Goal: Navigation & Orientation: Find specific page/section

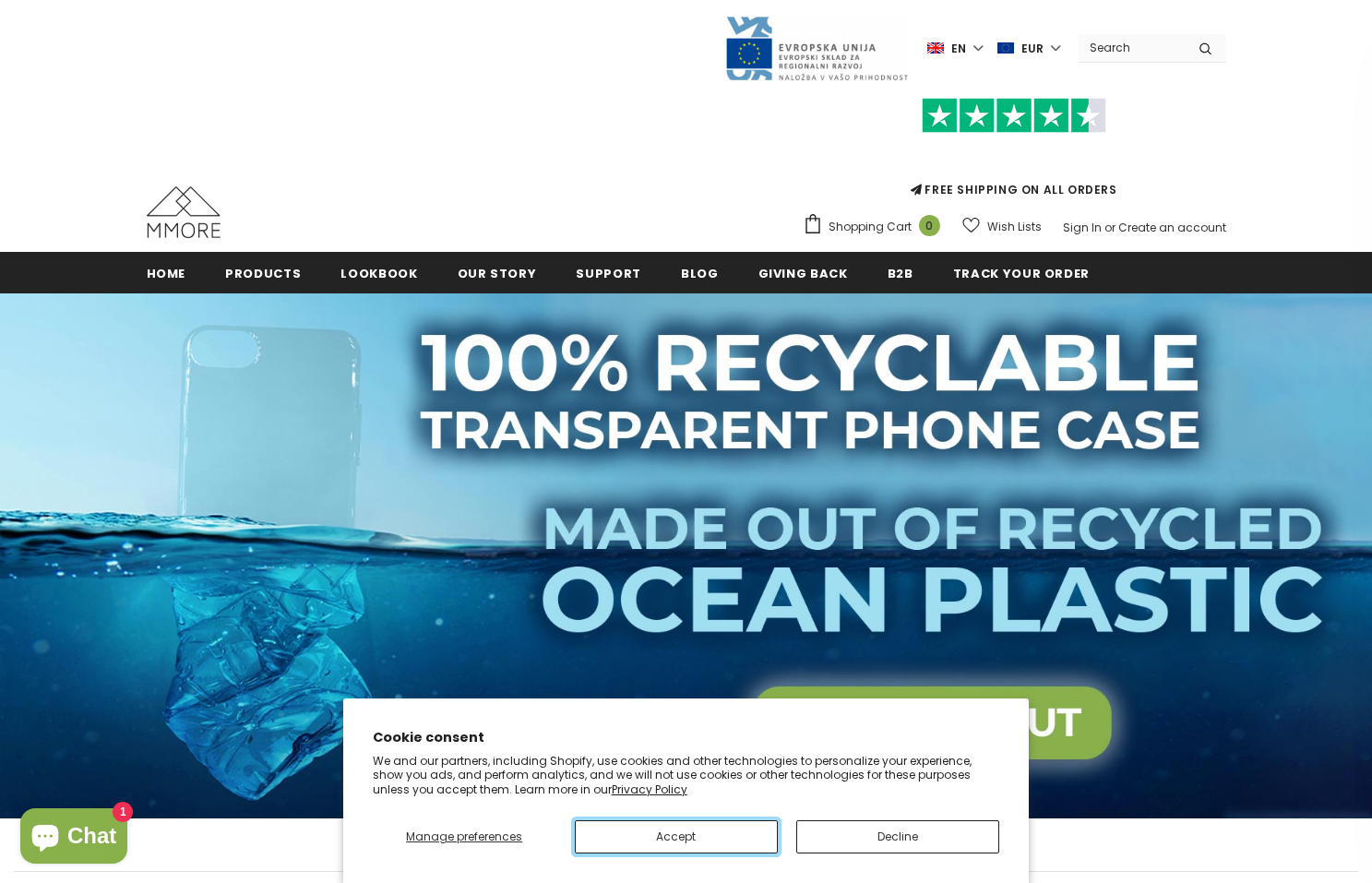
click at [676, 836] on button "Accept" at bounding box center [677, 837] width 203 height 33
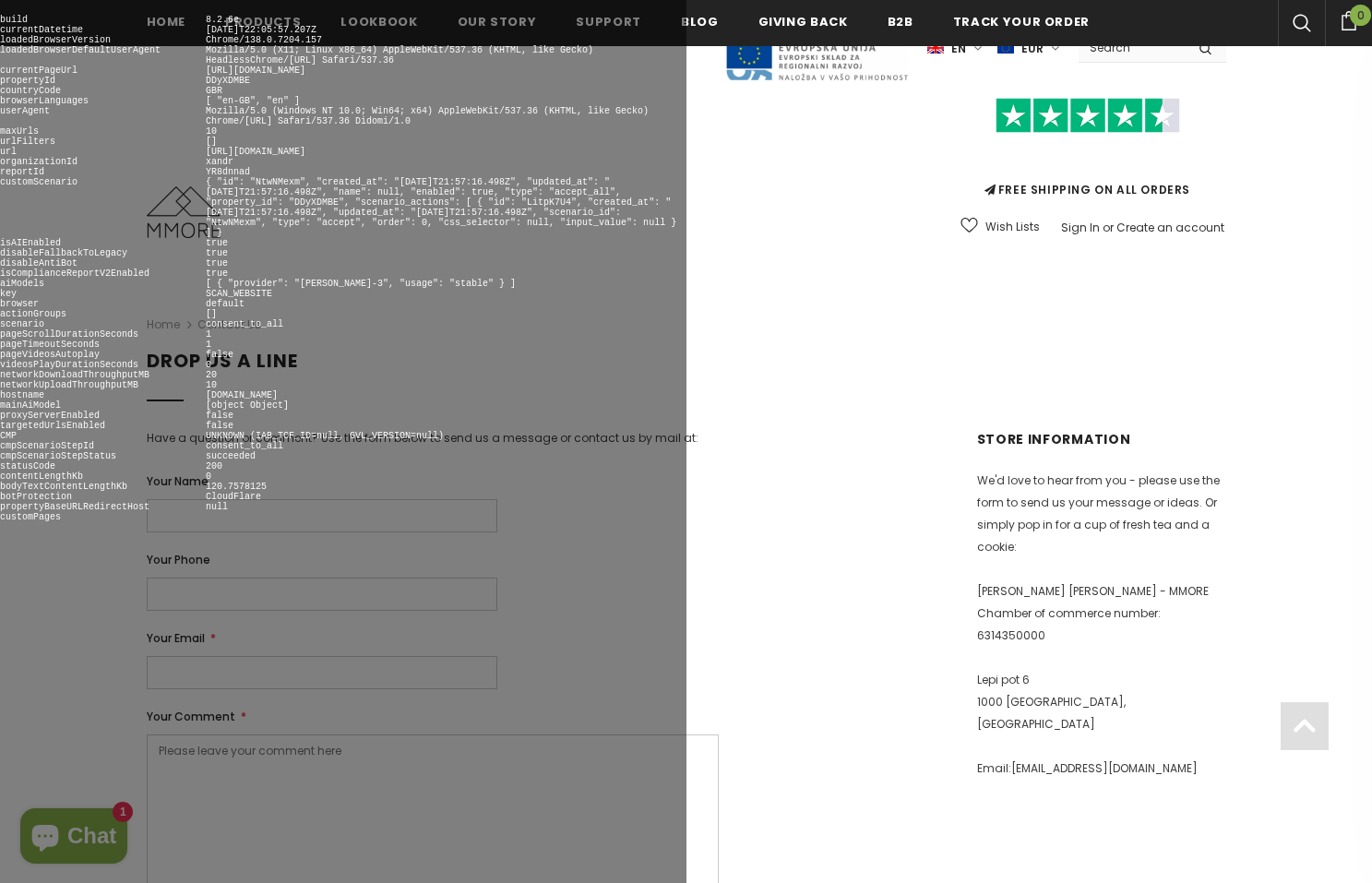
scroll to position [778, 0]
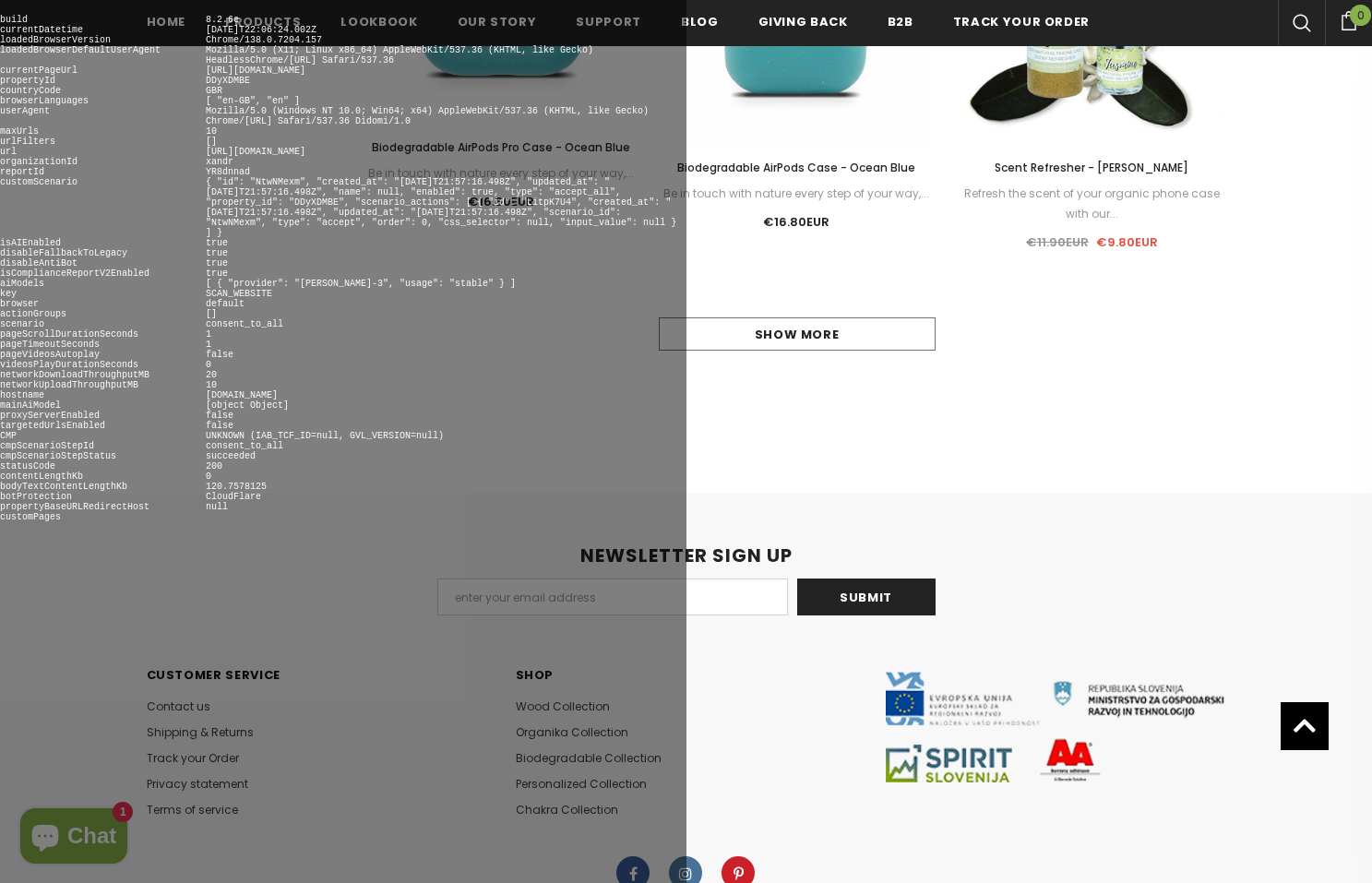
scroll to position [2119, 0]
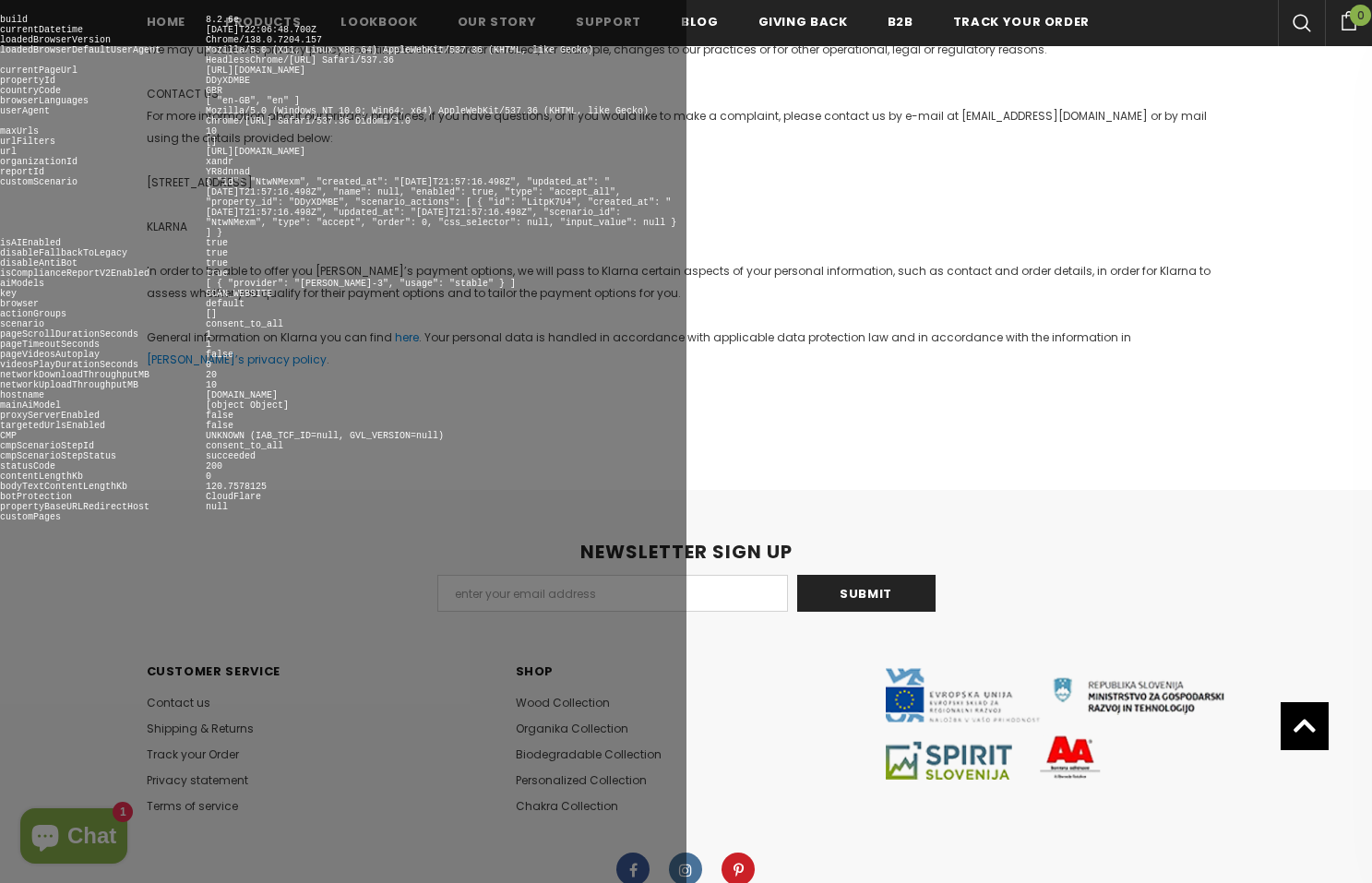
scroll to position [2160, 0]
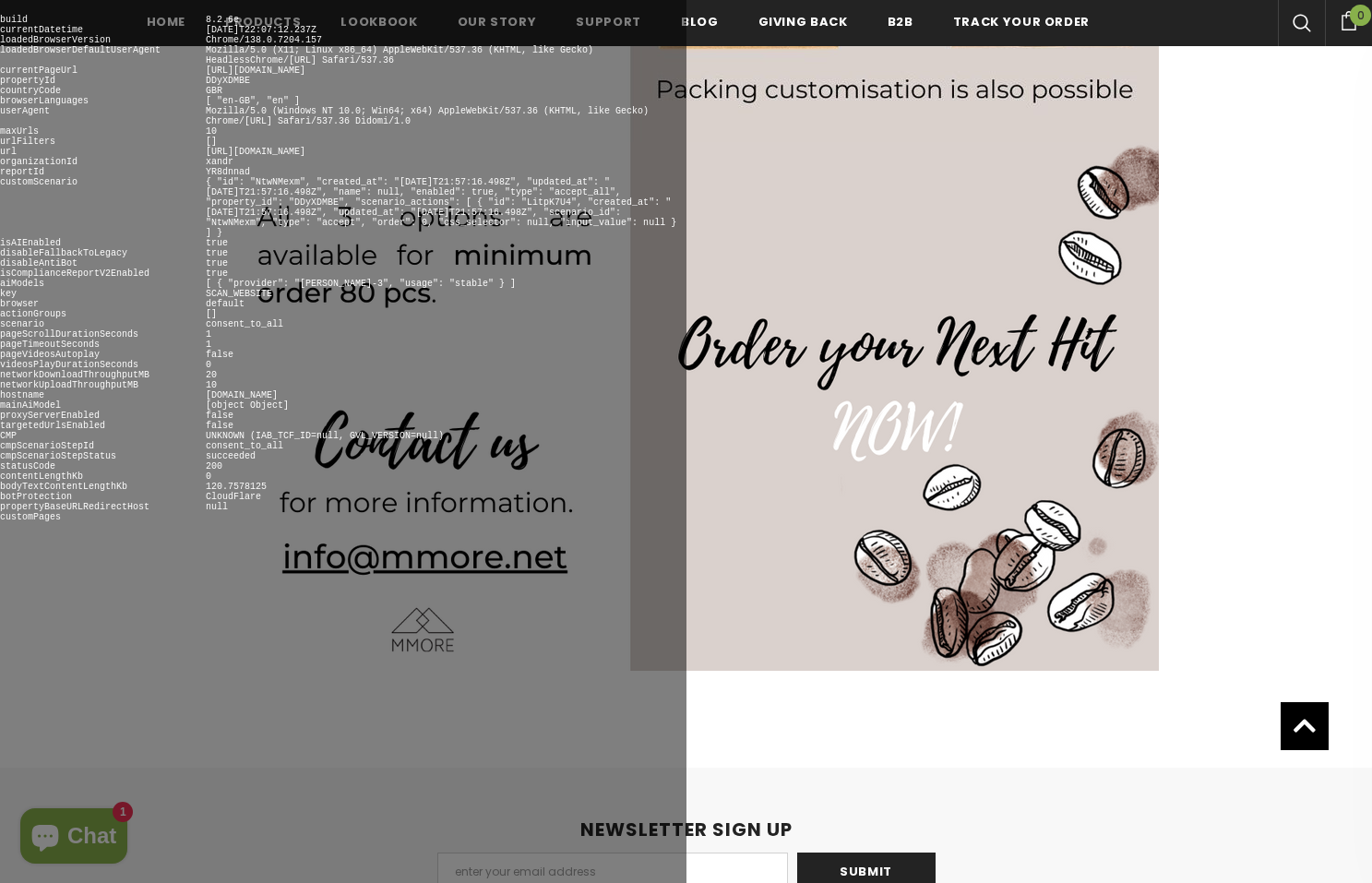
scroll to position [2670, 0]
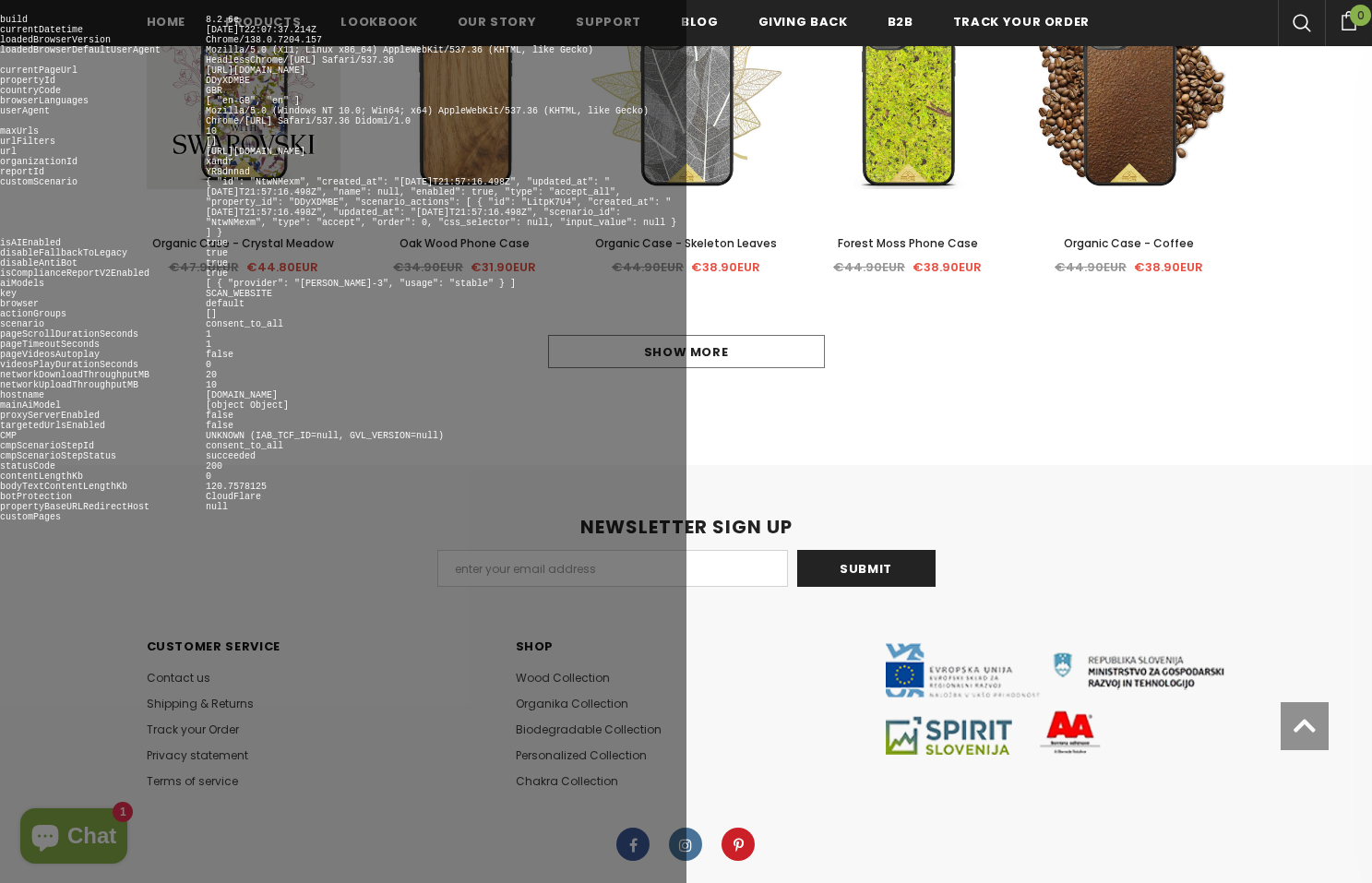
scroll to position [1260, 0]
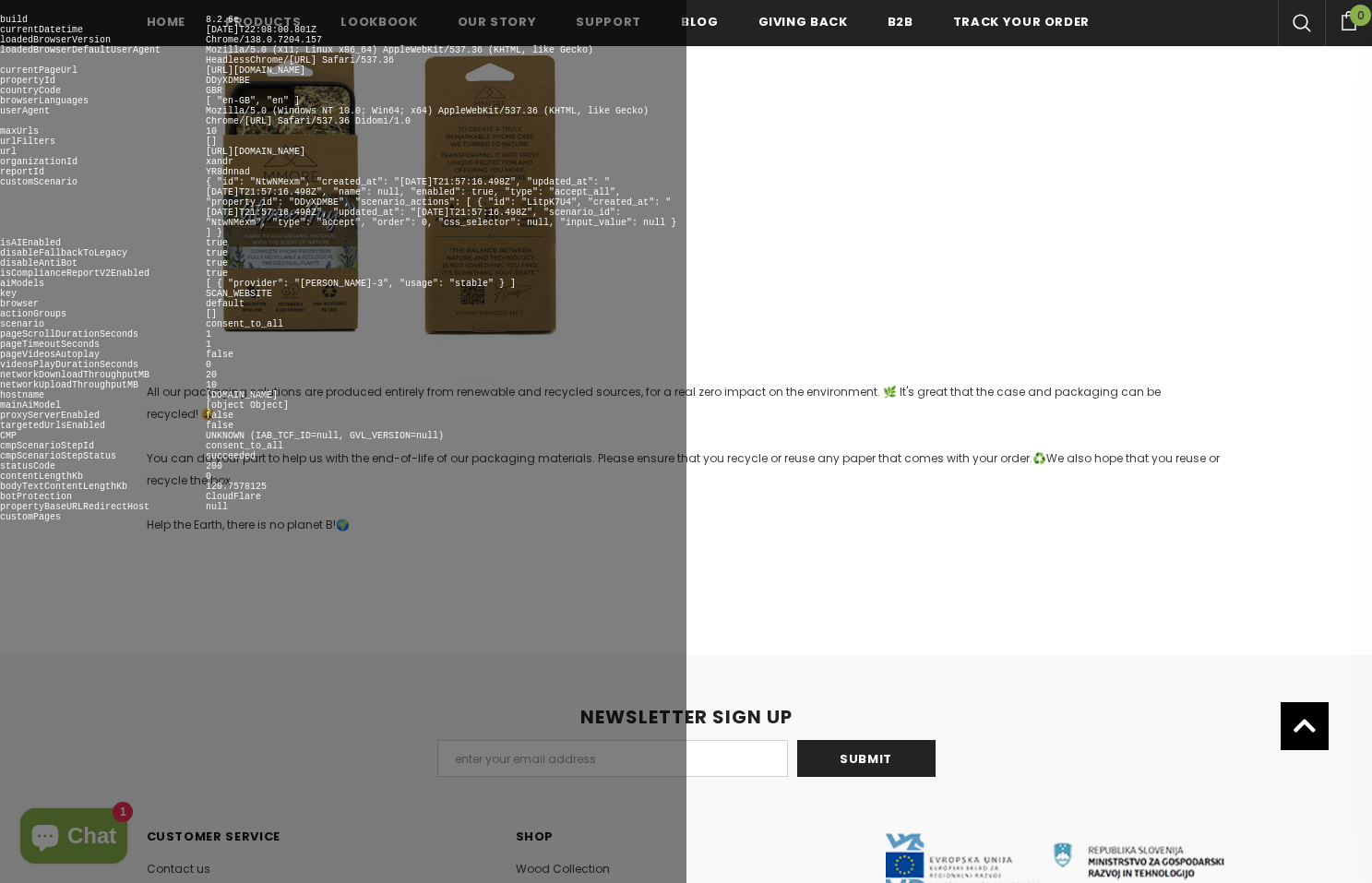
scroll to position [2791, 0]
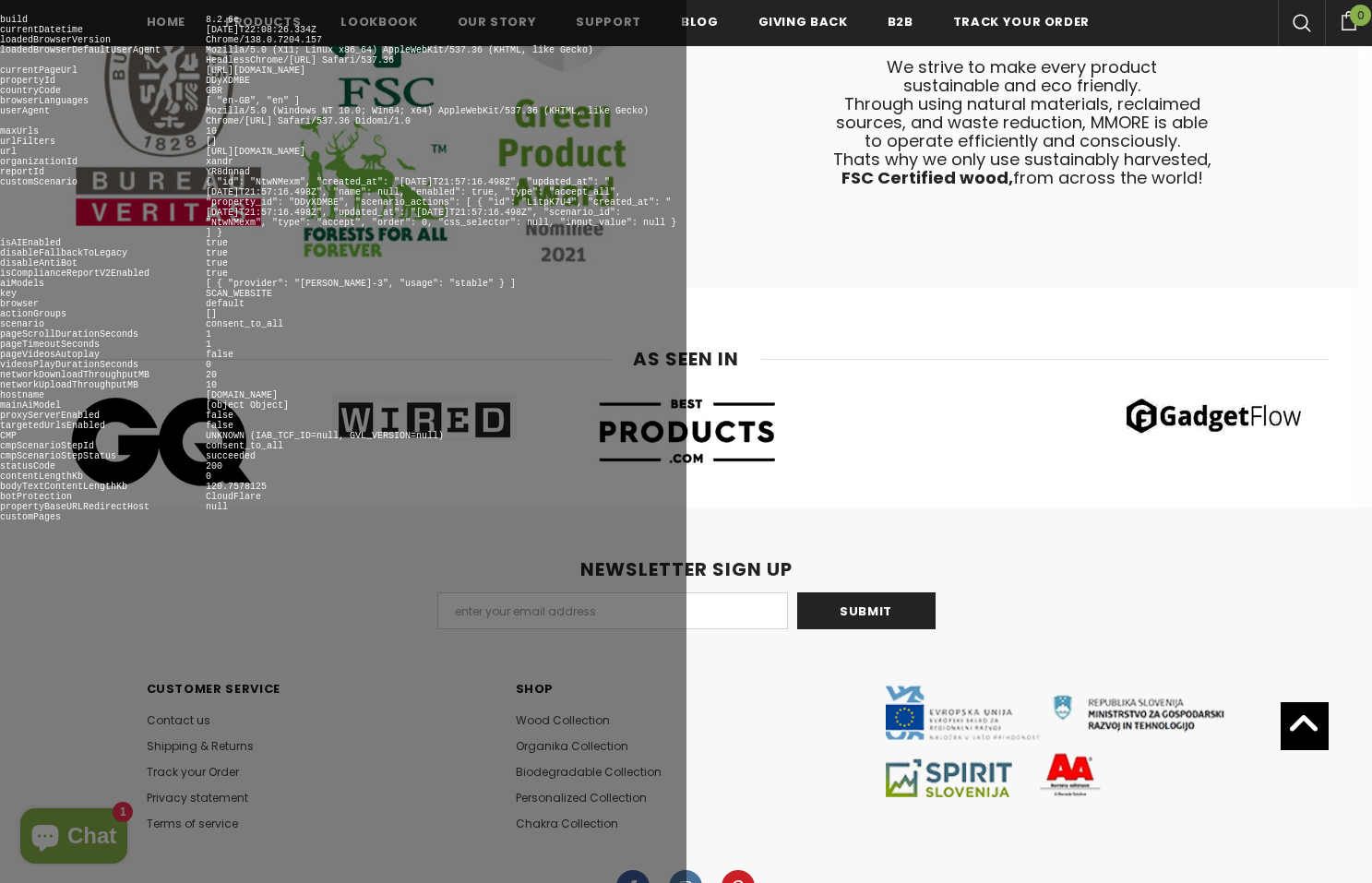
scroll to position [9609, 0]
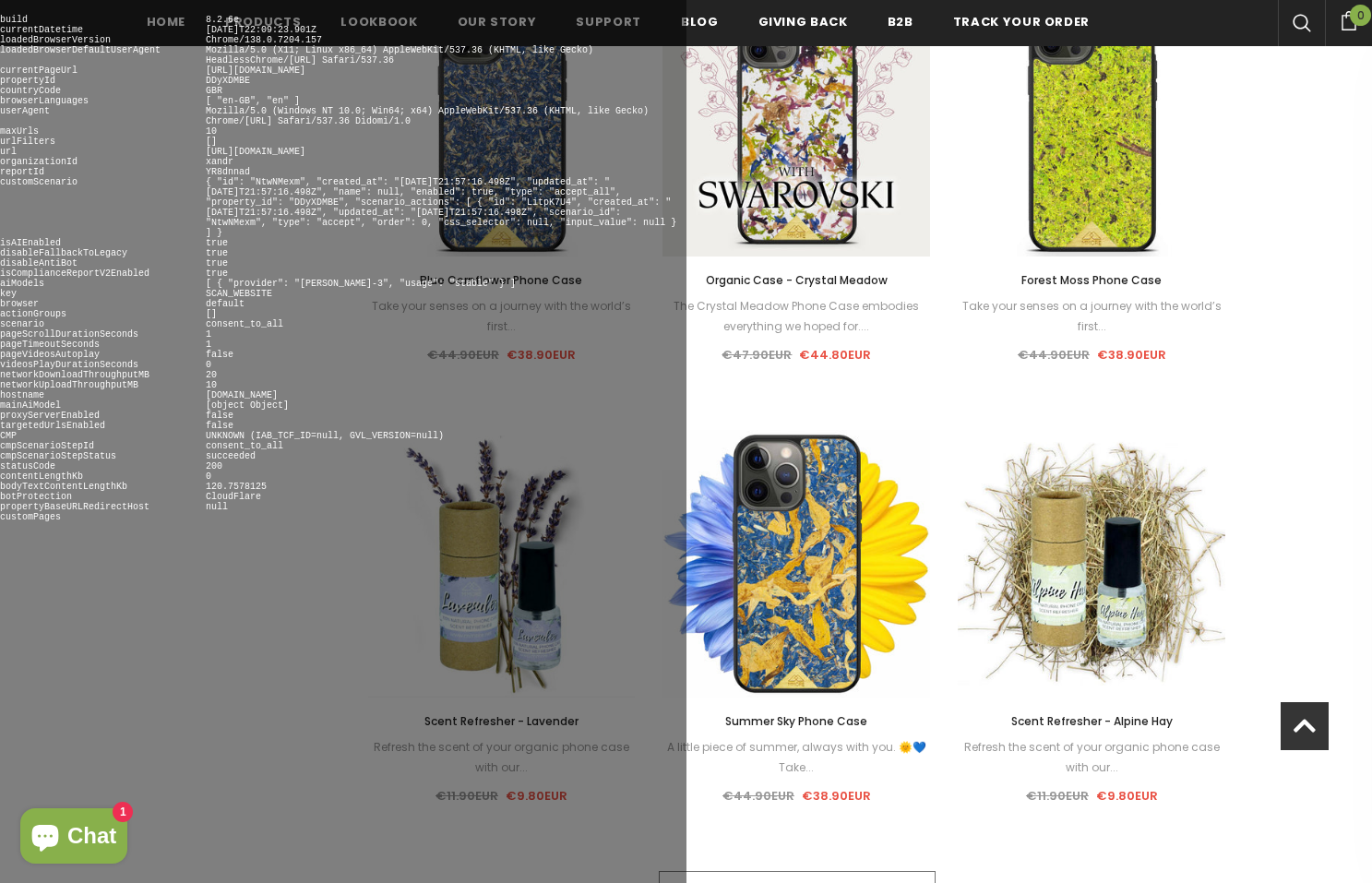
scroll to position [2119, 0]
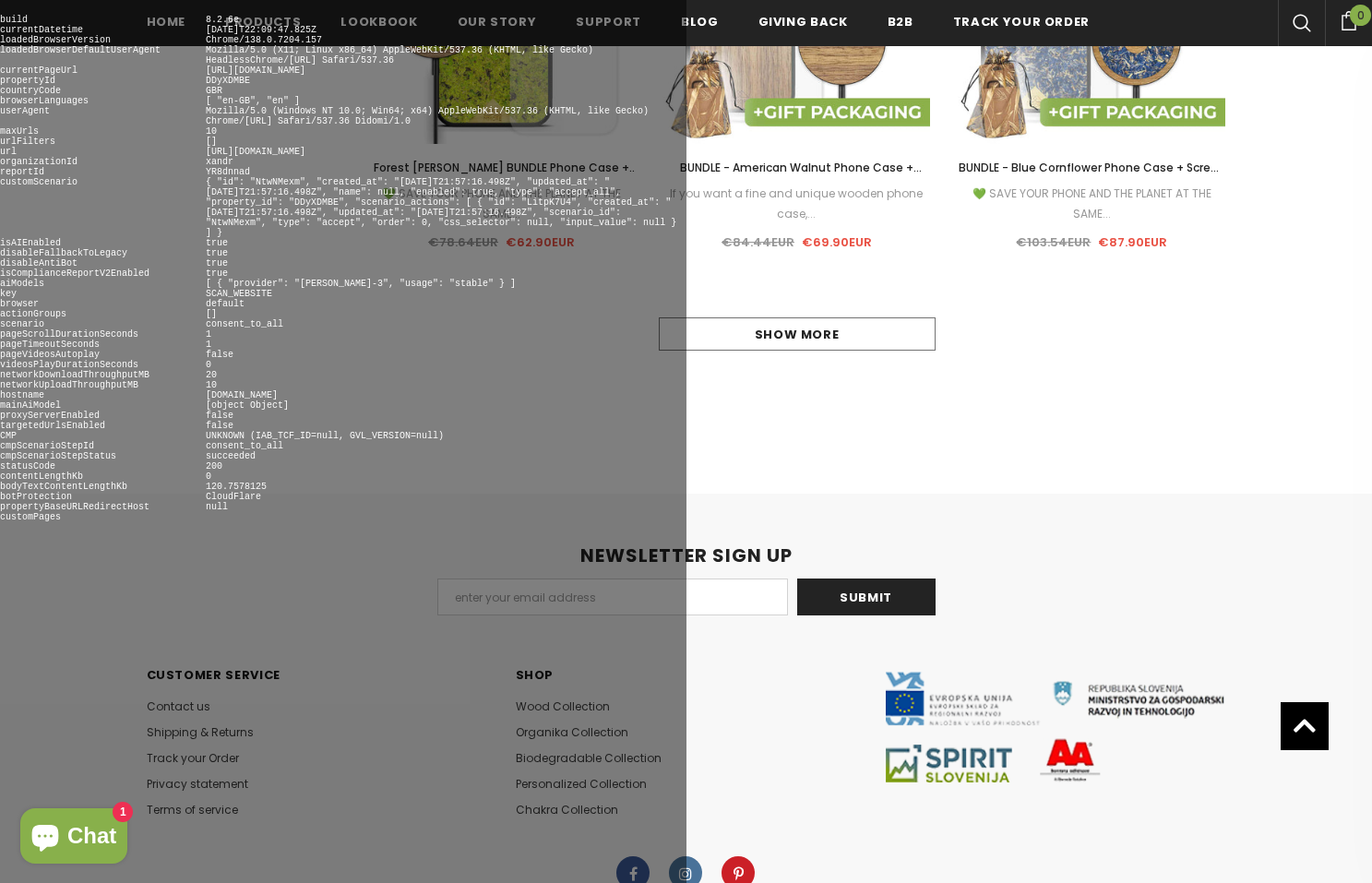
scroll to position [2119, 0]
